Goal: Find specific page/section: Find specific page/section

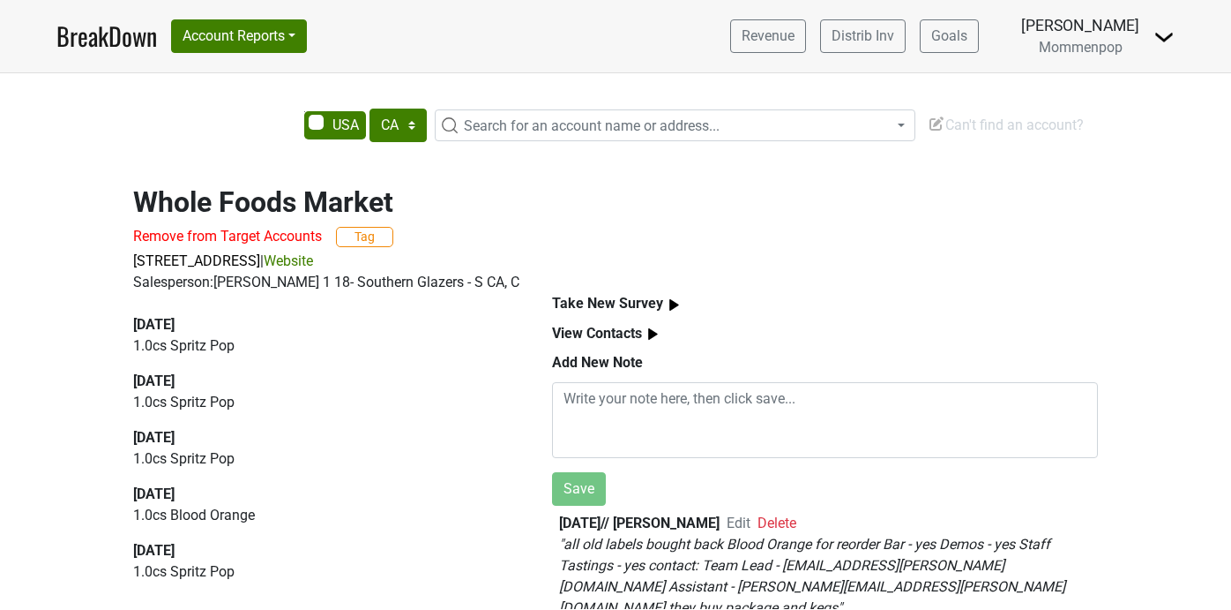
select select "CA"
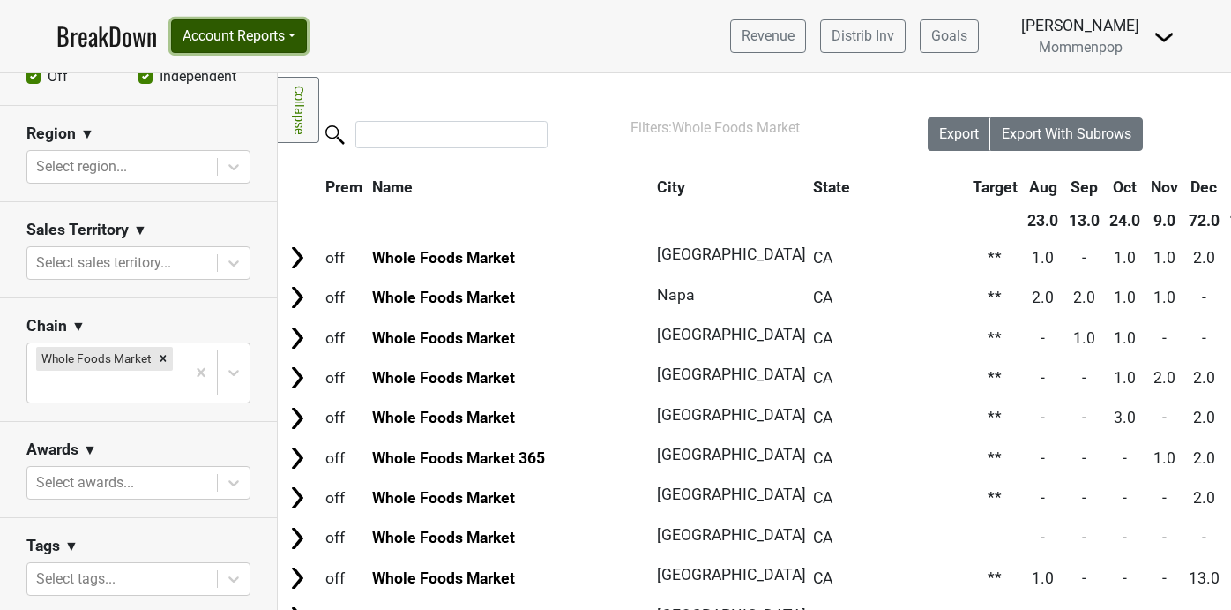
click at [285, 40] on button "Account Reports" at bounding box center [239, 36] width 136 height 34
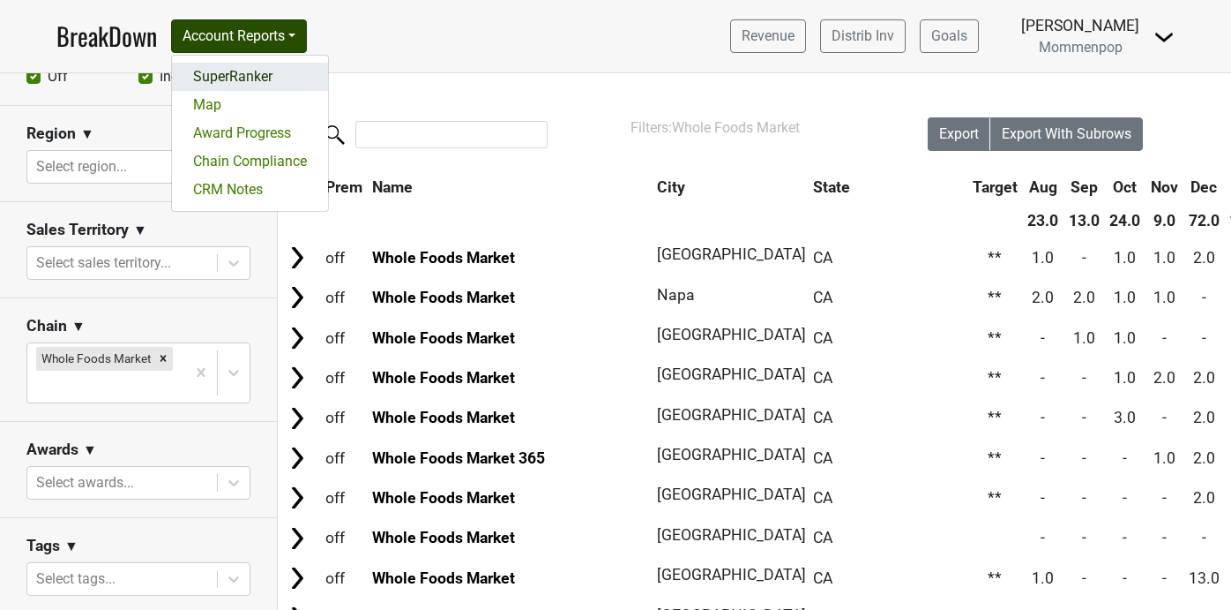
click at [276, 73] on link "SuperRanker" at bounding box center [250, 77] width 156 height 28
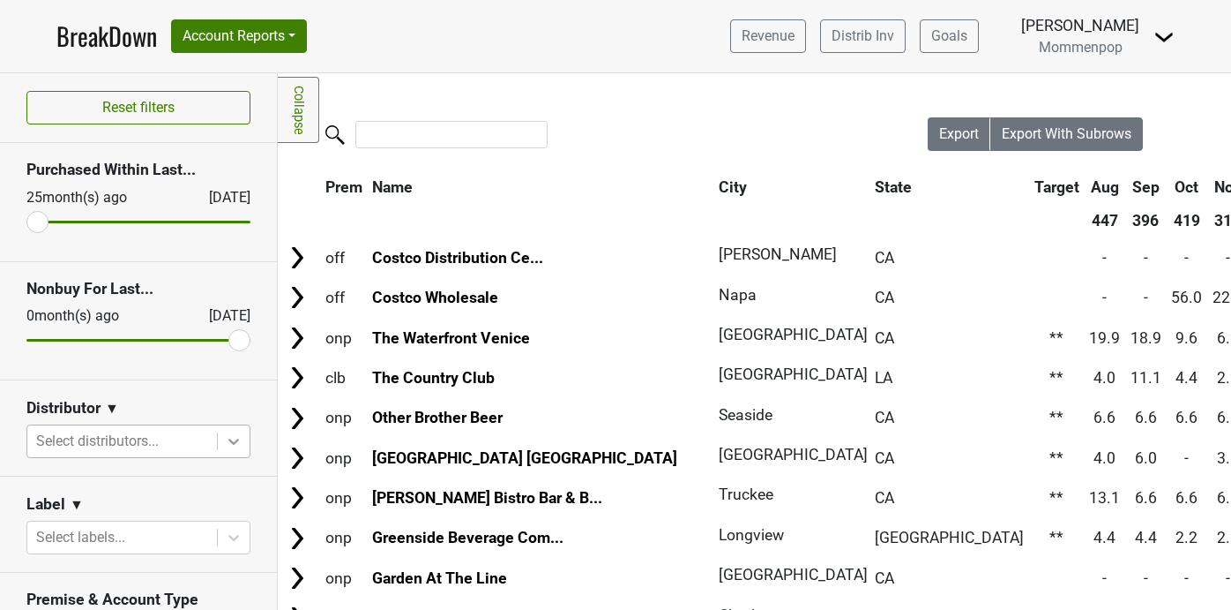
scroll to position [131, 0]
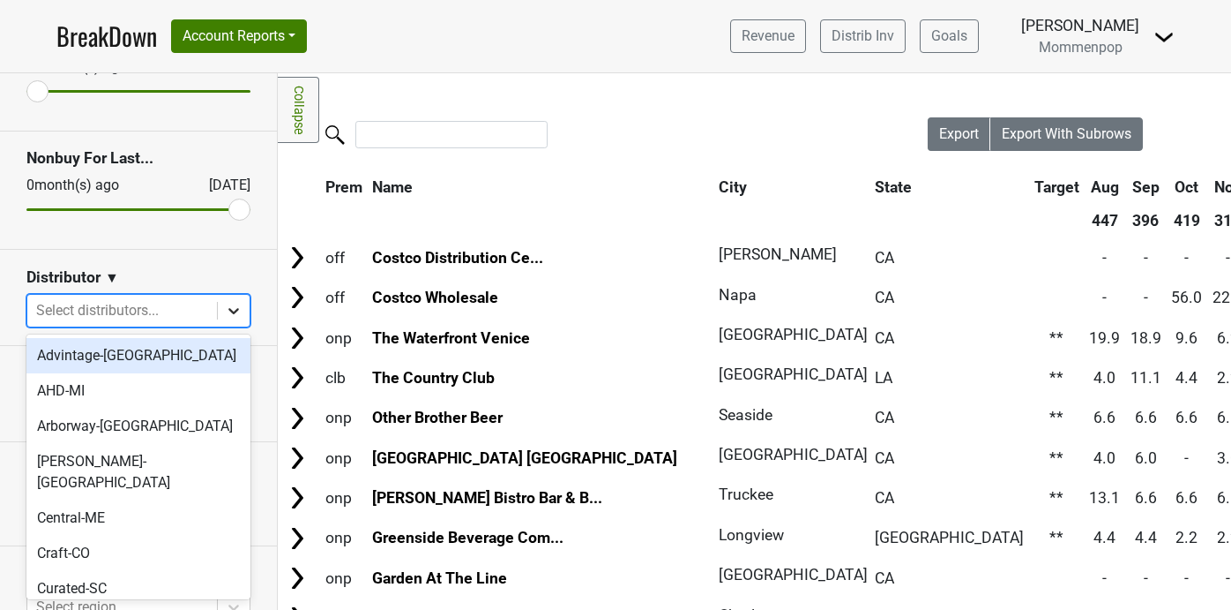
click at [239, 313] on icon at bounding box center [234, 311] width 18 height 18
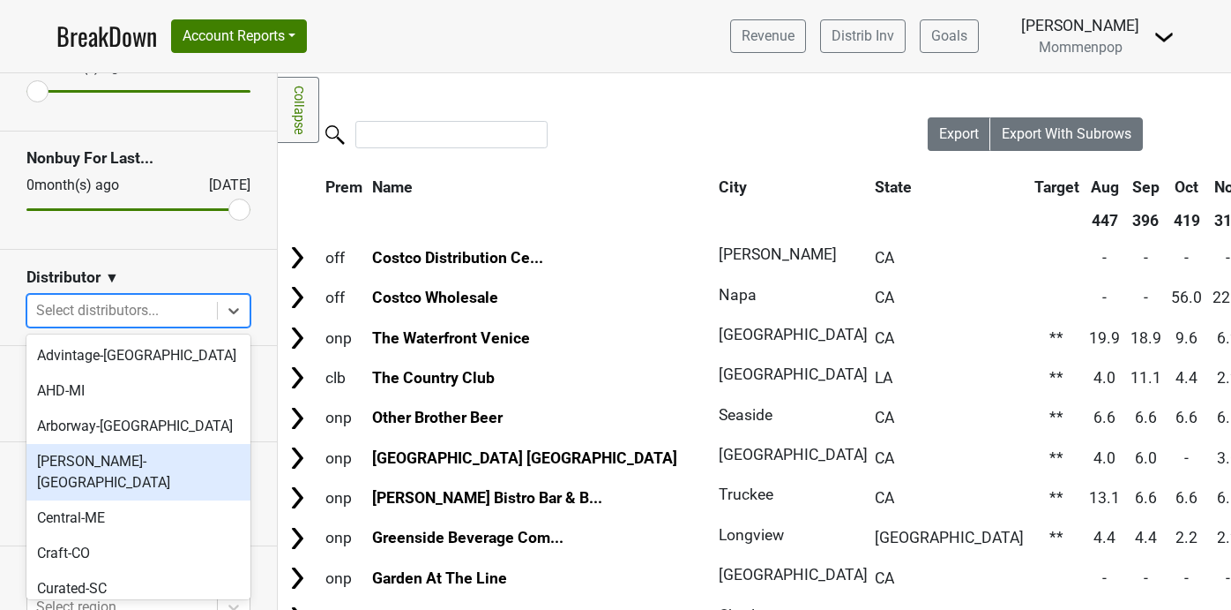
scroll to position [589, 0]
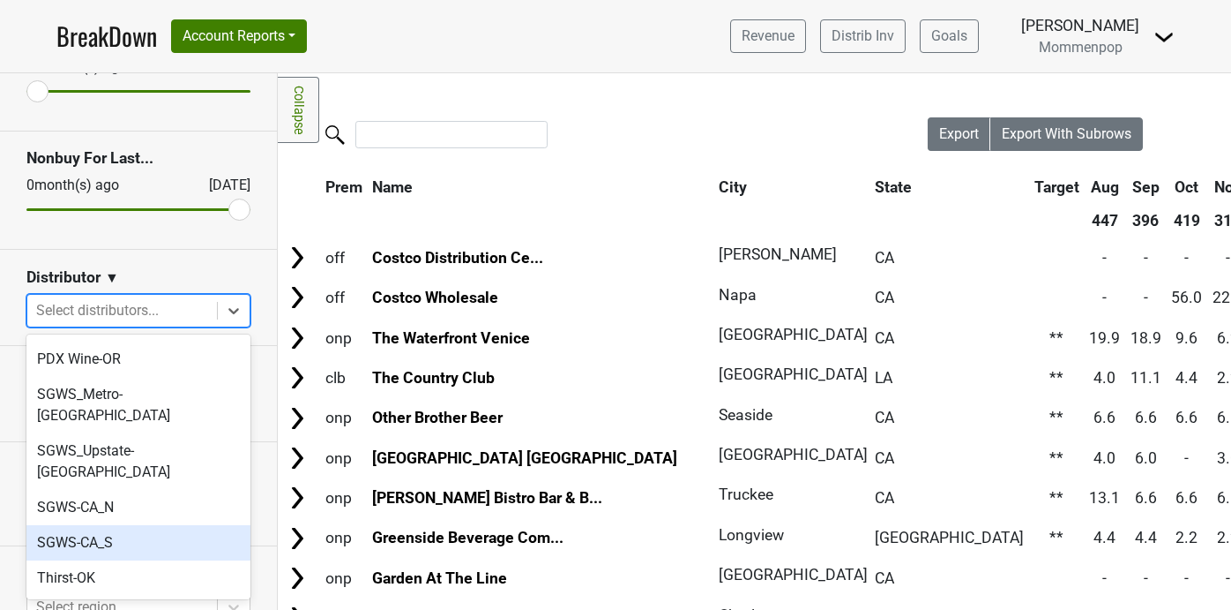
click at [167, 525] on div "SGWS-CA_S" at bounding box center [138, 542] width 224 height 35
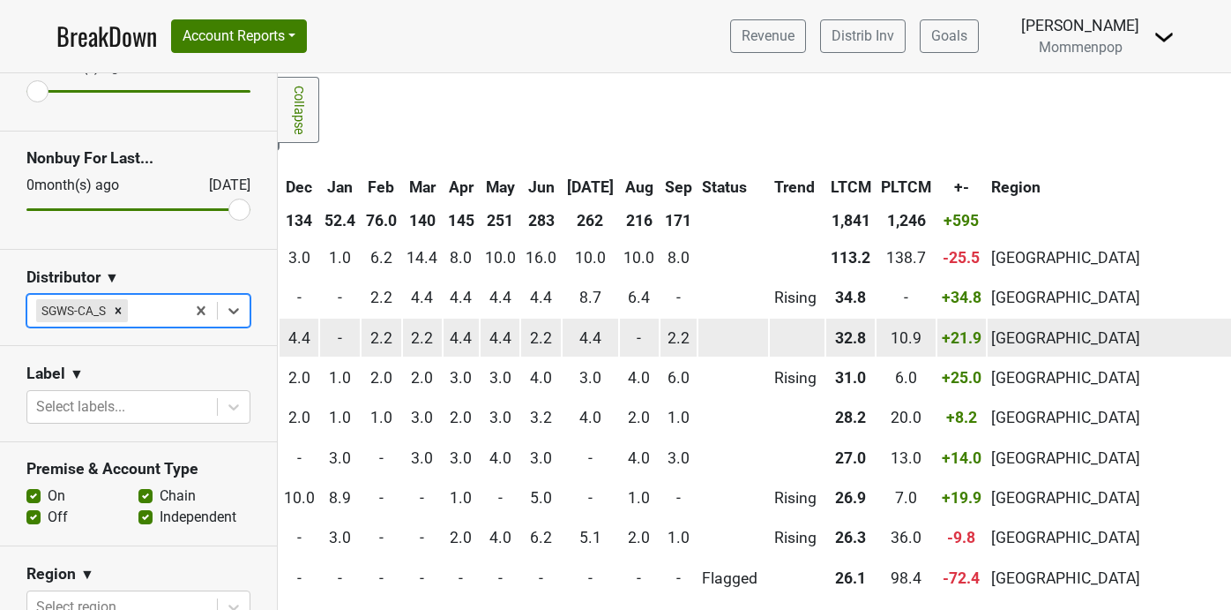
scroll to position [0, 0]
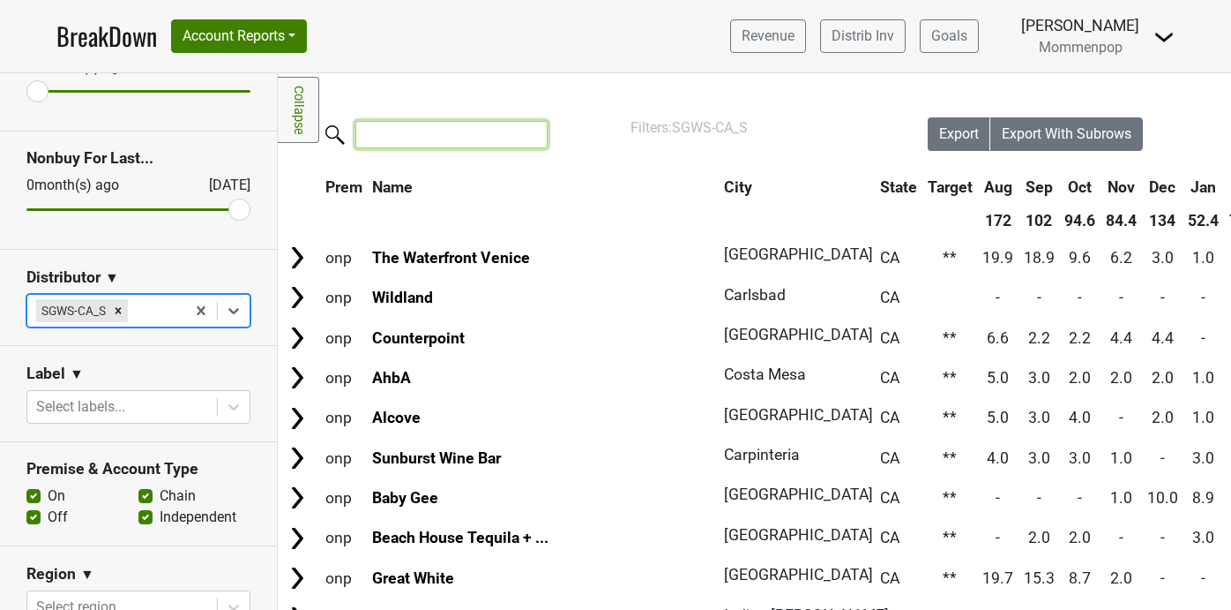
click at [426, 133] on input "search" at bounding box center [451, 134] width 192 height 27
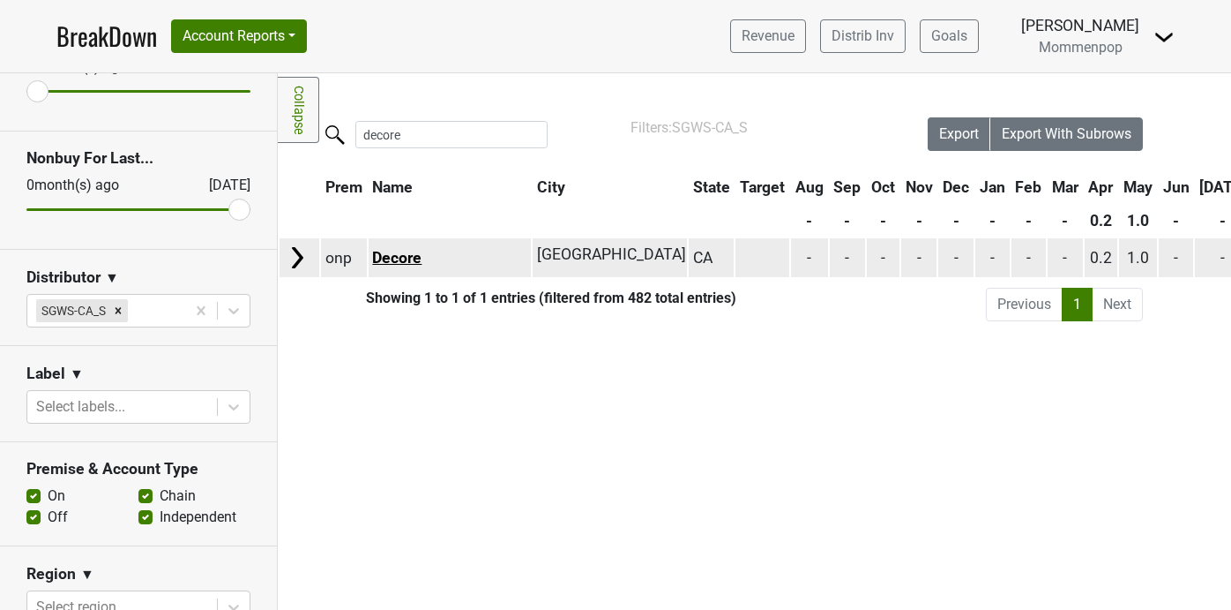
click at [396, 259] on link "Decore" at bounding box center [396, 258] width 49 height 18
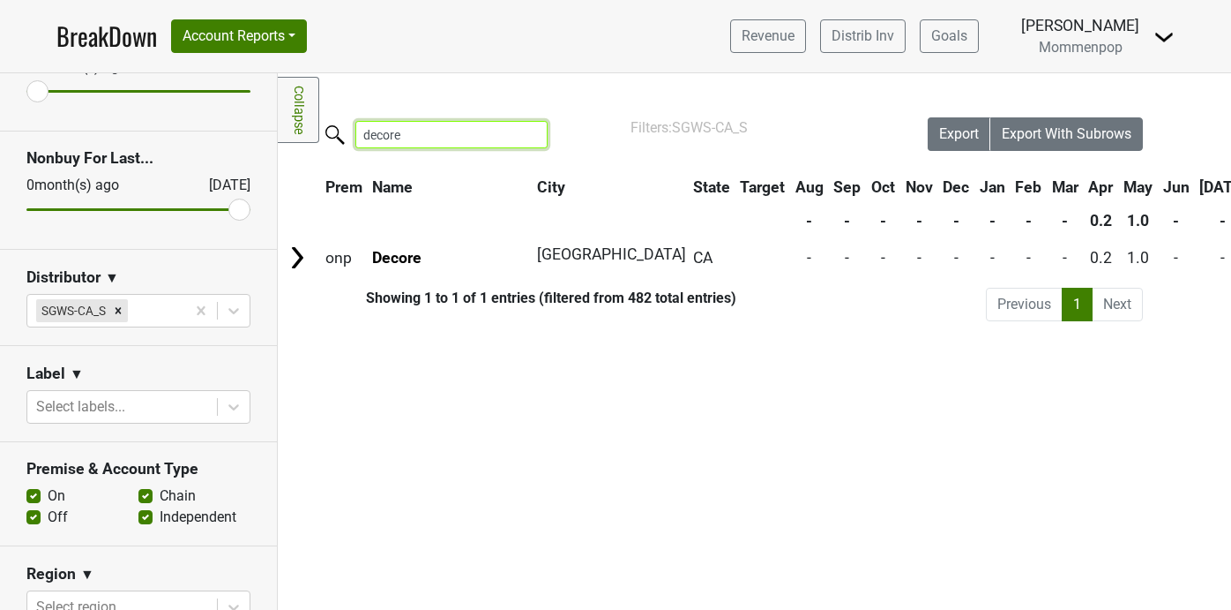
click at [410, 131] on input "decore" at bounding box center [451, 134] width 192 height 27
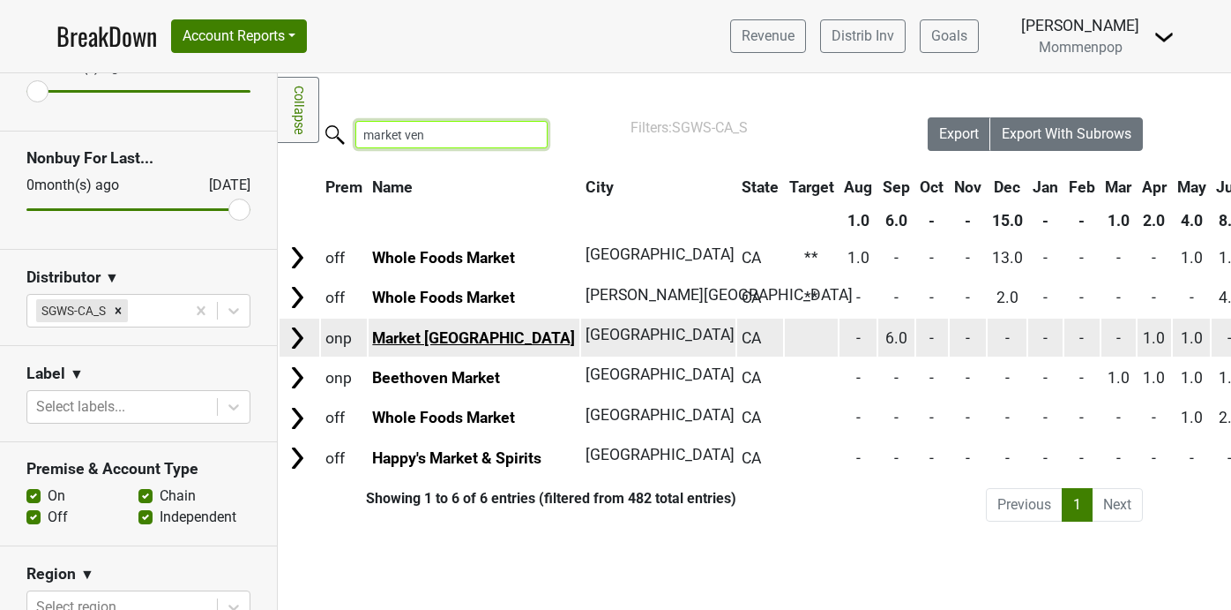
type input "market ven"
click at [432, 332] on link "Market Venice" at bounding box center [473, 338] width 203 height 18
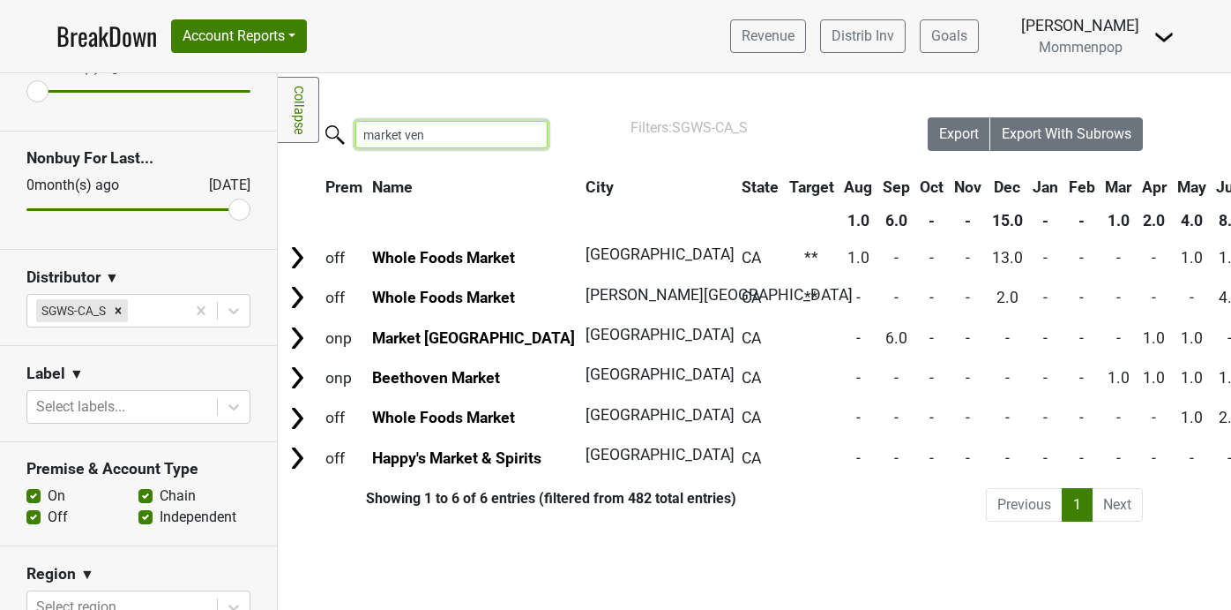
click at [521, 138] on input "market ven" at bounding box center [451, 134] width 192 height 27
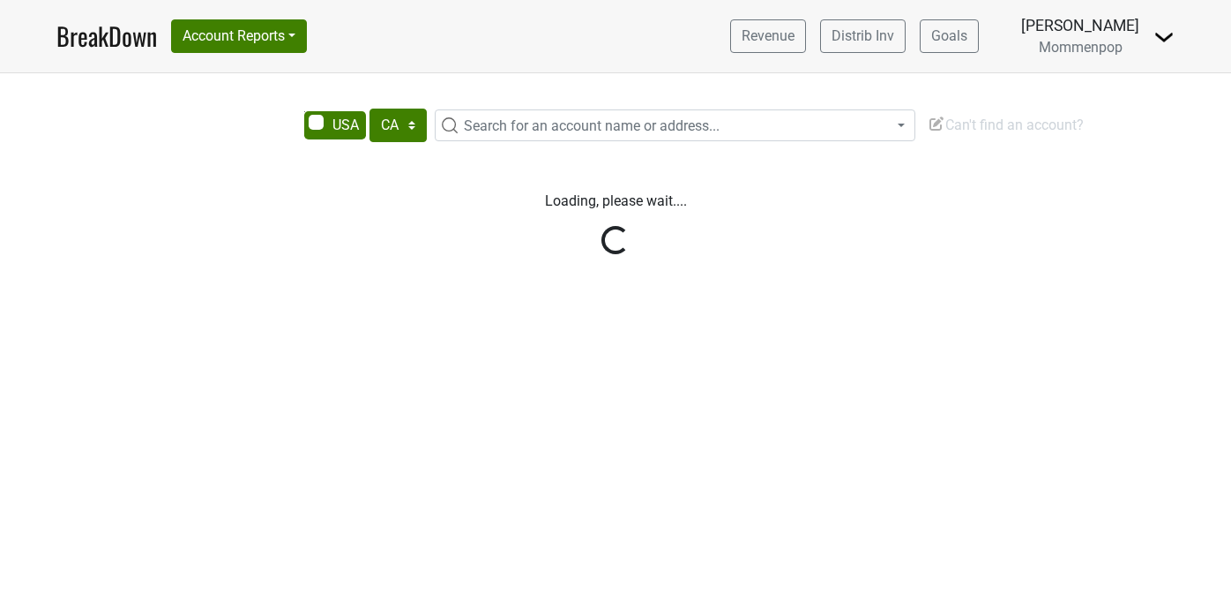
select select "CA"
